Goal: Task Accomplishment & Management: Manage account settings

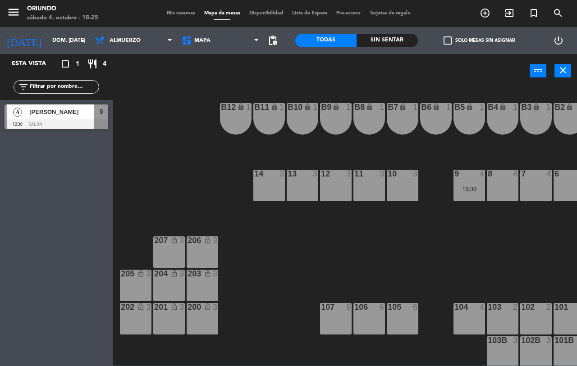
click at [171, 13] on span "Mis reservas" at bounding box center [180, 13] width 37 height 5
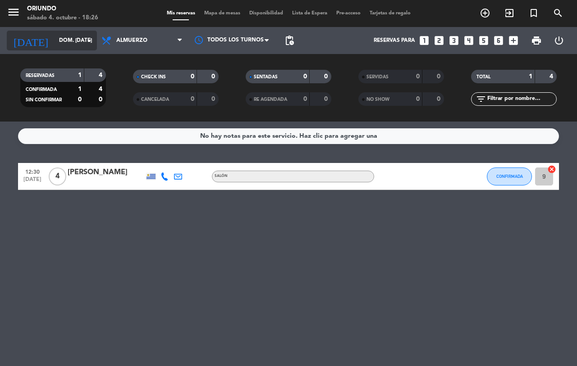
click at [74, 35] on input "dom. [DATE]" at bounding box center [91, 40] width 72 height 15
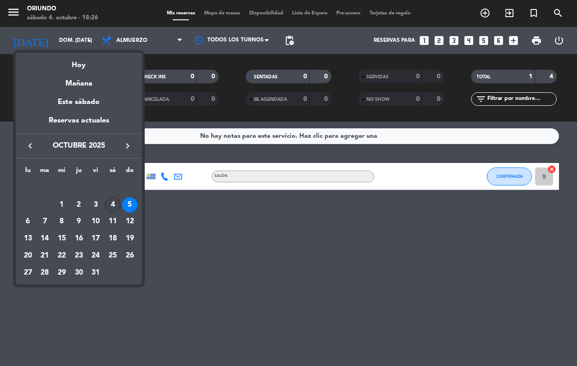
click at [116, 202] on div "4" at bounding box center [112, 204] width 15 height 15
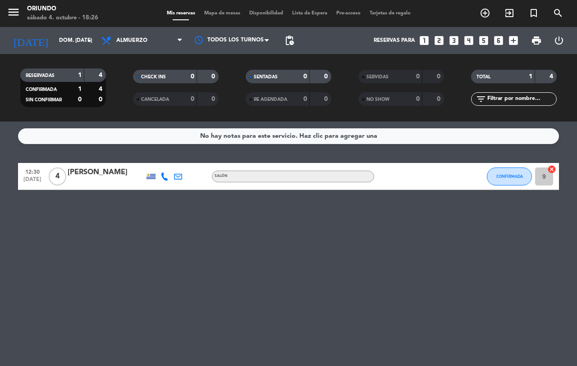
type input "sáb. [DATE]"
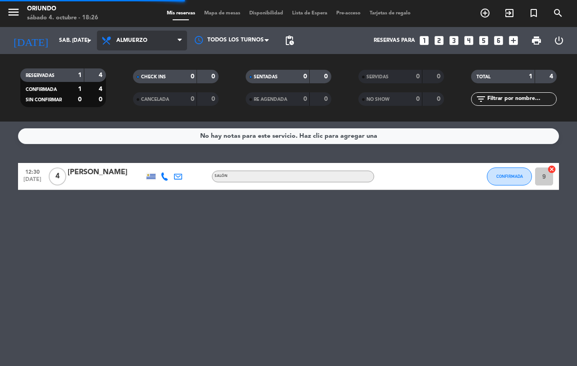
click at [151, 33] on span "Almuerzo" at bounding box center [142, 41] width 90 height 20
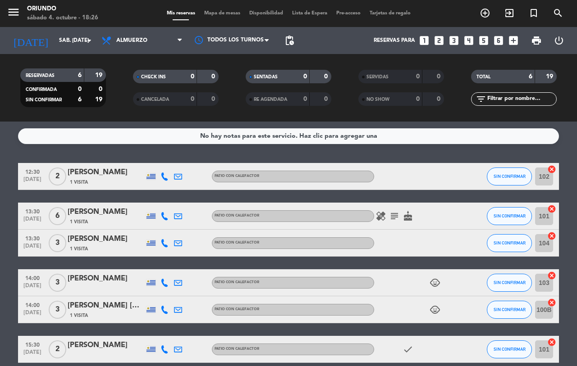
click at [135, 30] on div "Todos los servicios Desayuno Almuerzo Cena Almuerzo Todos los servicios Desayun…" at bounding box center [142, 40] width 90 height 27
click at [129, 36] on span "Almuerzo" at bounding box center [142, 41] width 90 height 20
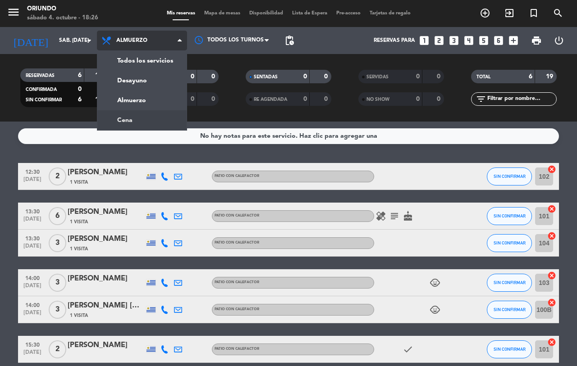
click at [140, 119] on div "menu Oriundo sábado 4. octubre - 18:26 Mis reservas Mapa de mesas Disponibilida…" at bounding box center [288, 61] width 577 height 122
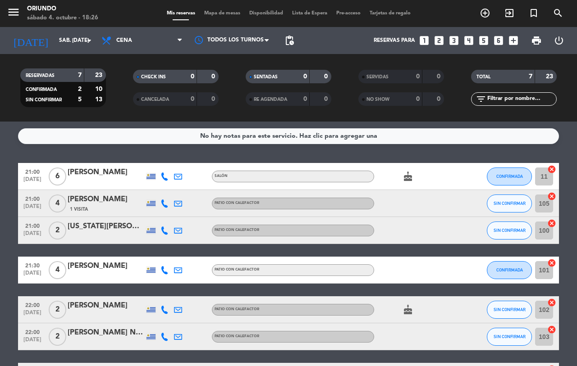
click at [5, 178] on bookings-row "21:00 [DATE] 6 [PERSON_NAME] Salón cake CONFIRMADA 11 cancel 21:00 [DATE] 4 [PE…" at bounding box center [288, 276] width 577 height 227
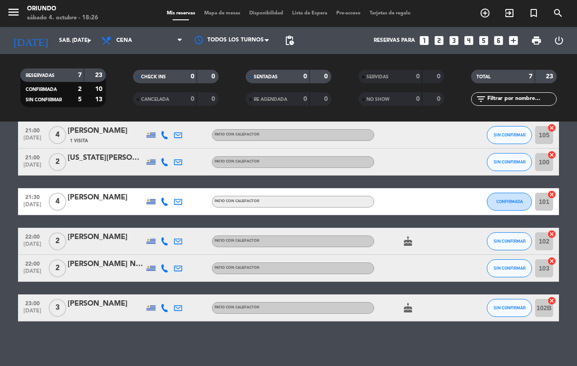
drag, startPoint x: 0, startPoint y: 188, endPoint x: 12, endPoint y: 265, distance: 78.0
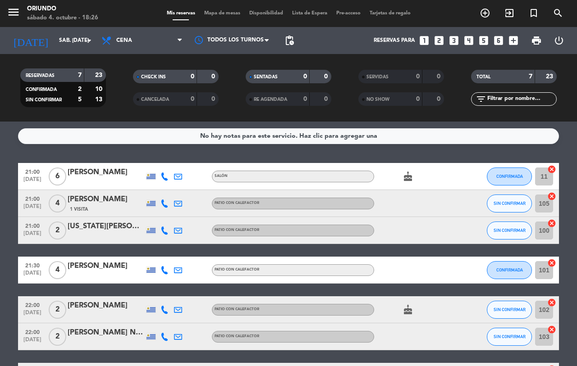
drag, startPoint x: 14, startPoint y: 264, endPoint x: 0, endPoint y: 183, distance: 82.0
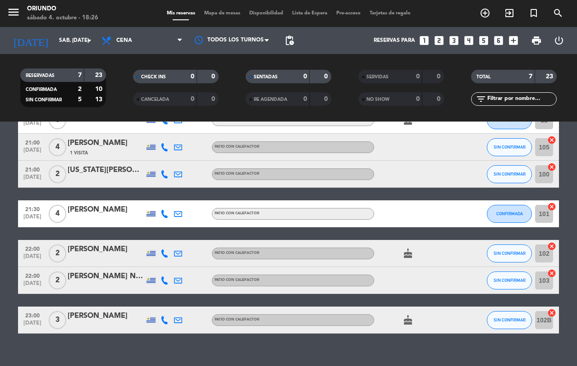
click at [1, 183] on bookings-row "21:00 [DATE] 6 [PERSON_NAME] Salón cake CONFIRMADA 11 cancel 21:00 [DATE] 4 [PE…" at bounding box center [288, 220] width 577 height 227
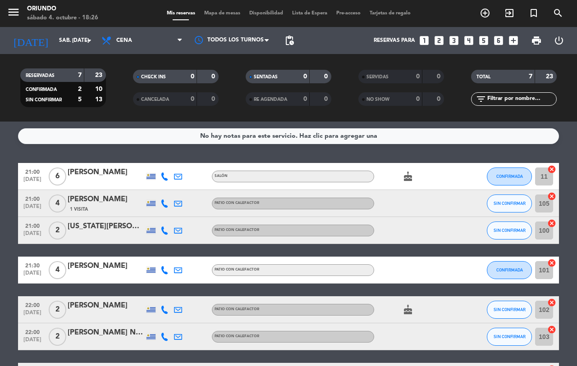
drag, startPoint x: 0, startPoint y: 194, endPoint x: 0, endPoint y: 132, distance: 62.2
click at [0, 189] on bookings-row "21:00 [DATE] 6 [PERSON_NAME] Salón cake CONFIRMADA 11 cancel 21:00 [DATE] 4 [PE…" at bounding box center [288, 276] width 577 height 227
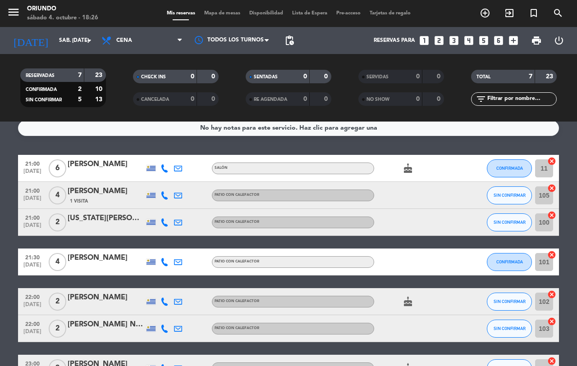
drag, startPoint x: 1, startPoint y: 169, endPoint x: 7, endPoint y: 184, distance: 15.8
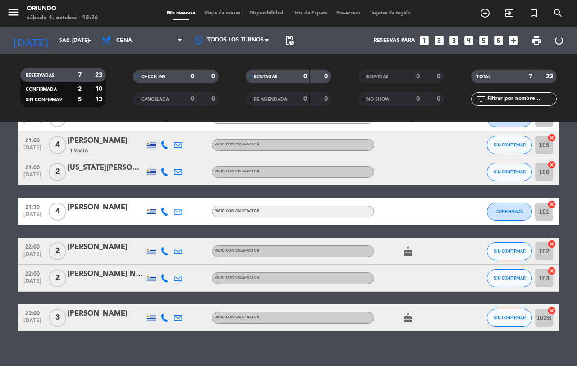
scroll to position [69, 0]
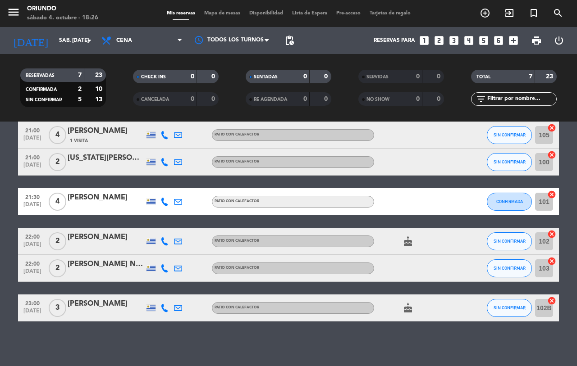
drag, startPoint x: 0, startPoint y: 161, endPoint x: 10, endPoint y: 233, distance: 73.3
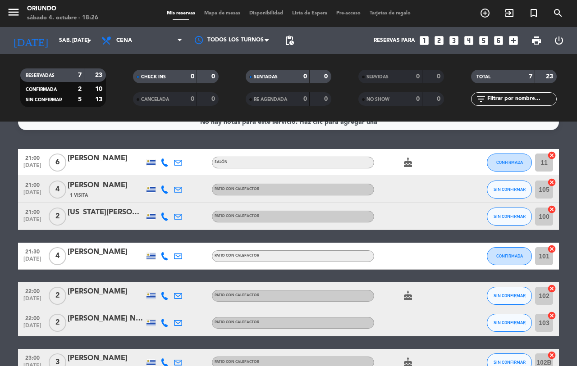
scroll to position [0, 0]
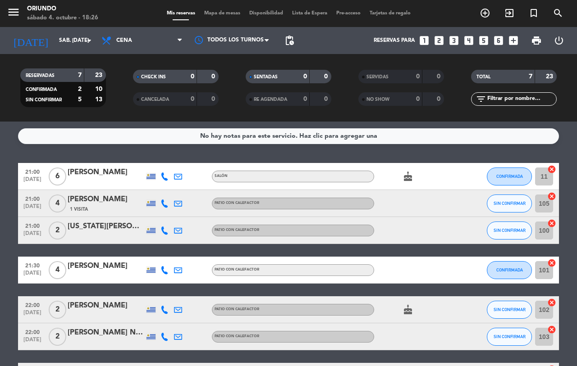
drag, startPoint x: 6, startPoint y: 242, endPoint x: 8, endPoint y: 183, distance: 59.1
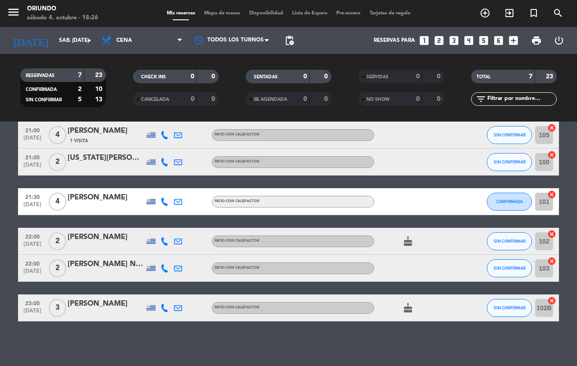
drag, startPoint x: 10, startPoint y: 183, endPoint x: 11, endPoint y: 267, distance: 84.3
click at [0, 210] on bookings-row "21:00 [DATE] 6 [PERSON_NAME] Salón cake CONFIRMADA 11 cancel 21:00 [DATE] 4 [PE…" at bounding box center [288, 208] width 577 height 227
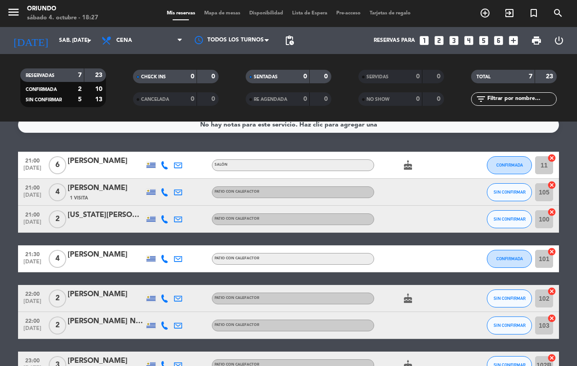
drag, startPoint x: 0, startPoint y: 275, endPoint x: 0, endPoint y: 202, distance: 73.0
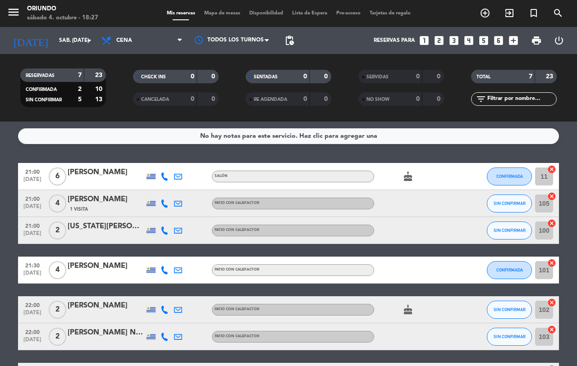
click at [5, 188] on bookings-row "21:00 [DATE] 6 [PERSON_NAME] Salón cake CONFIRMADA 11 cancel 21:00 [DATE] 4 [PE…" at bounding box center [288, 276] width 577 height 227
click at [534, 39] on span "print" at bounding box center [536, 40] width 11 height 11
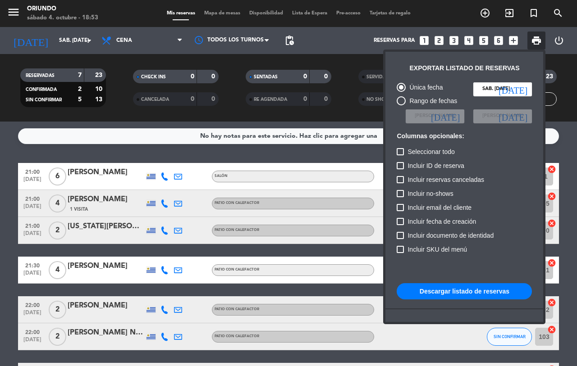
click at [439, 284] on button "Descargar listado de reservas" at bounding box center [464, 292] width 135 height 16
